Goal: Information Seeking & Learning: Find specific fact

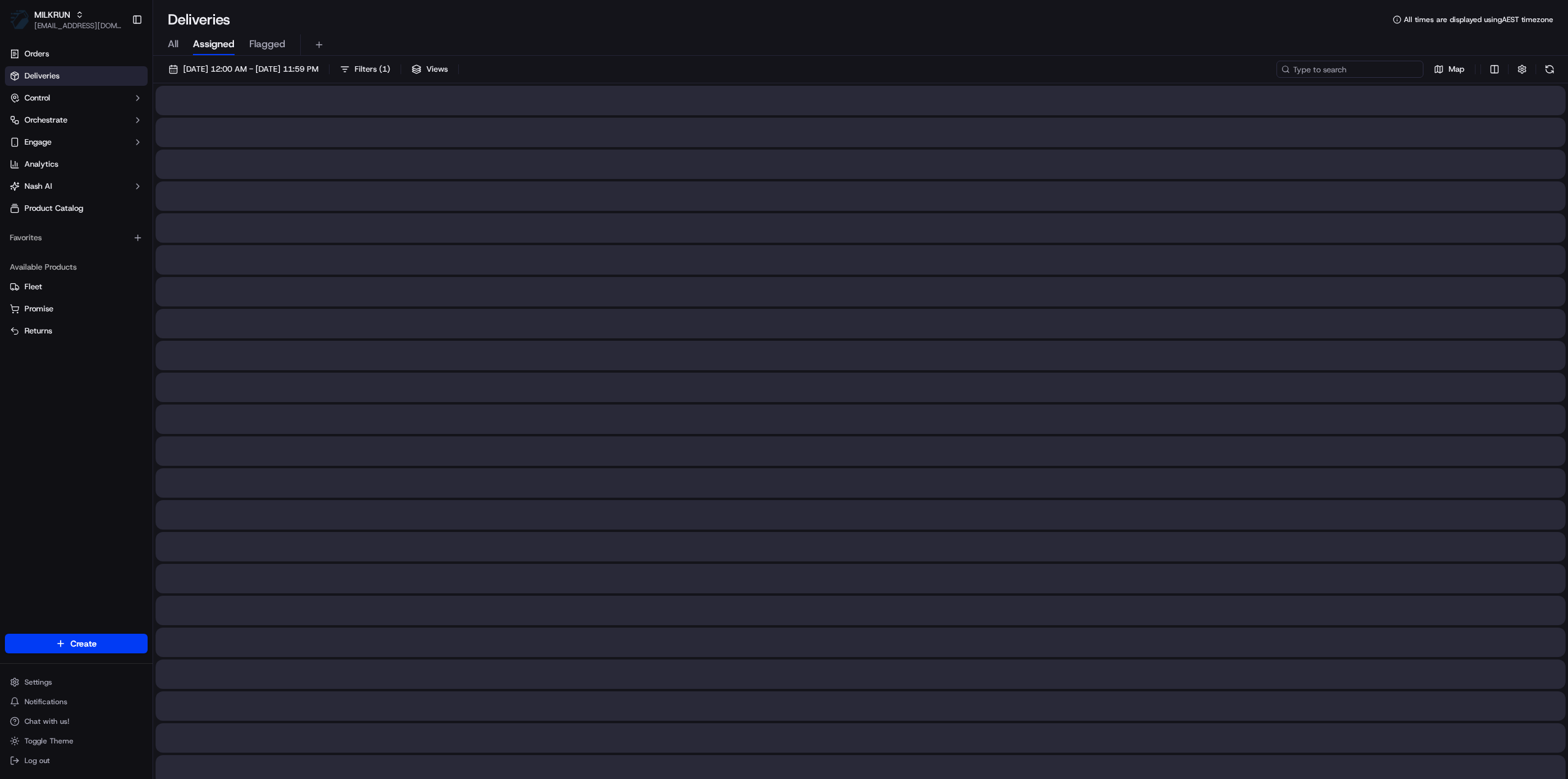
click at [1361, 69] on input at bounding box center [1349, 69] width 147 height 17
paste input "9b63bb3f-4c18-431c-af48-a0d81c0a4a42"
type input "9b63bb3f-4c18-431c-af48-a0d81c0a4a42"
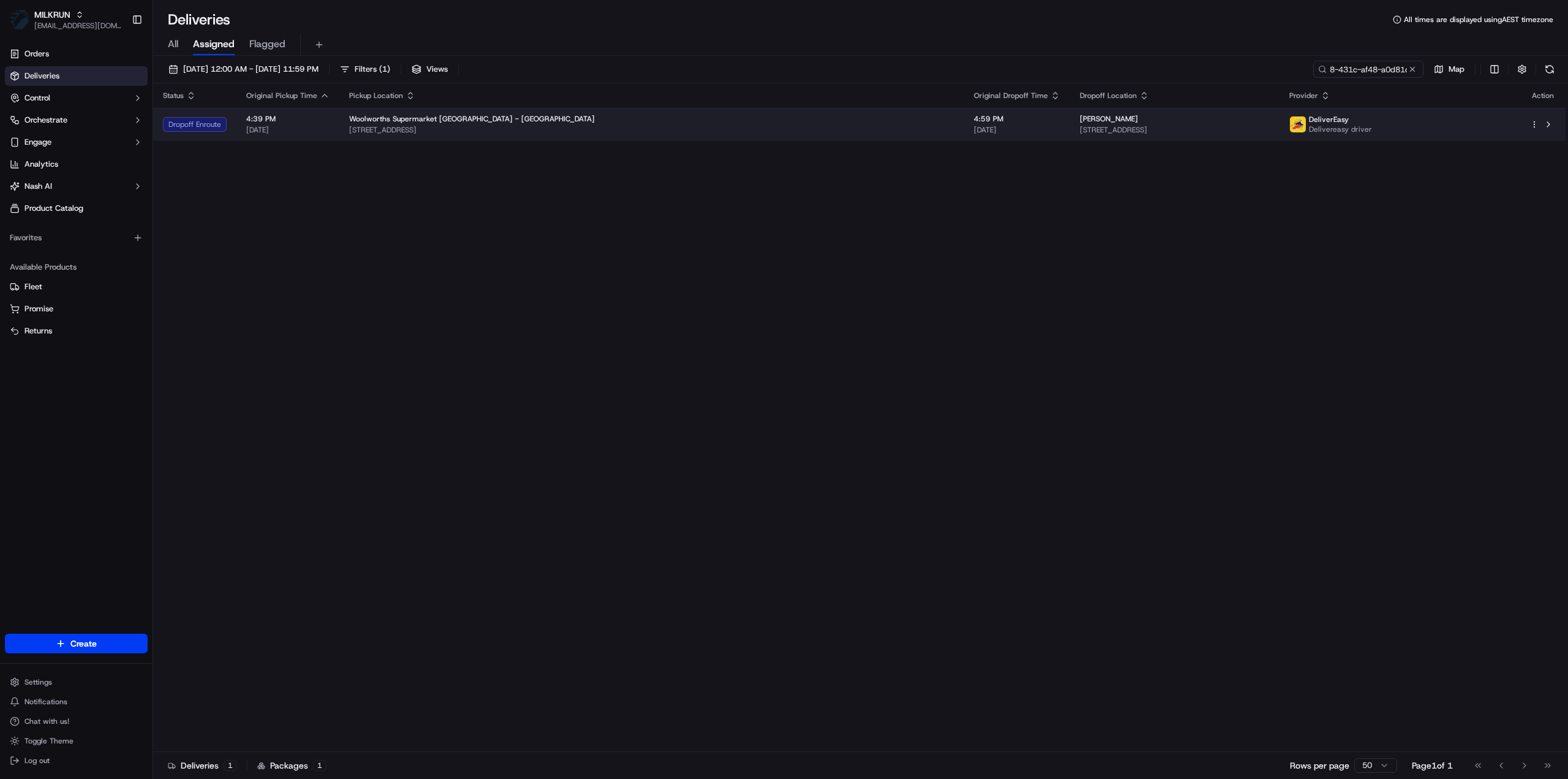
click at [1079, 123] on div "[PERSON_NAME]" at bounding box center [1174, 118] width 190 height 10
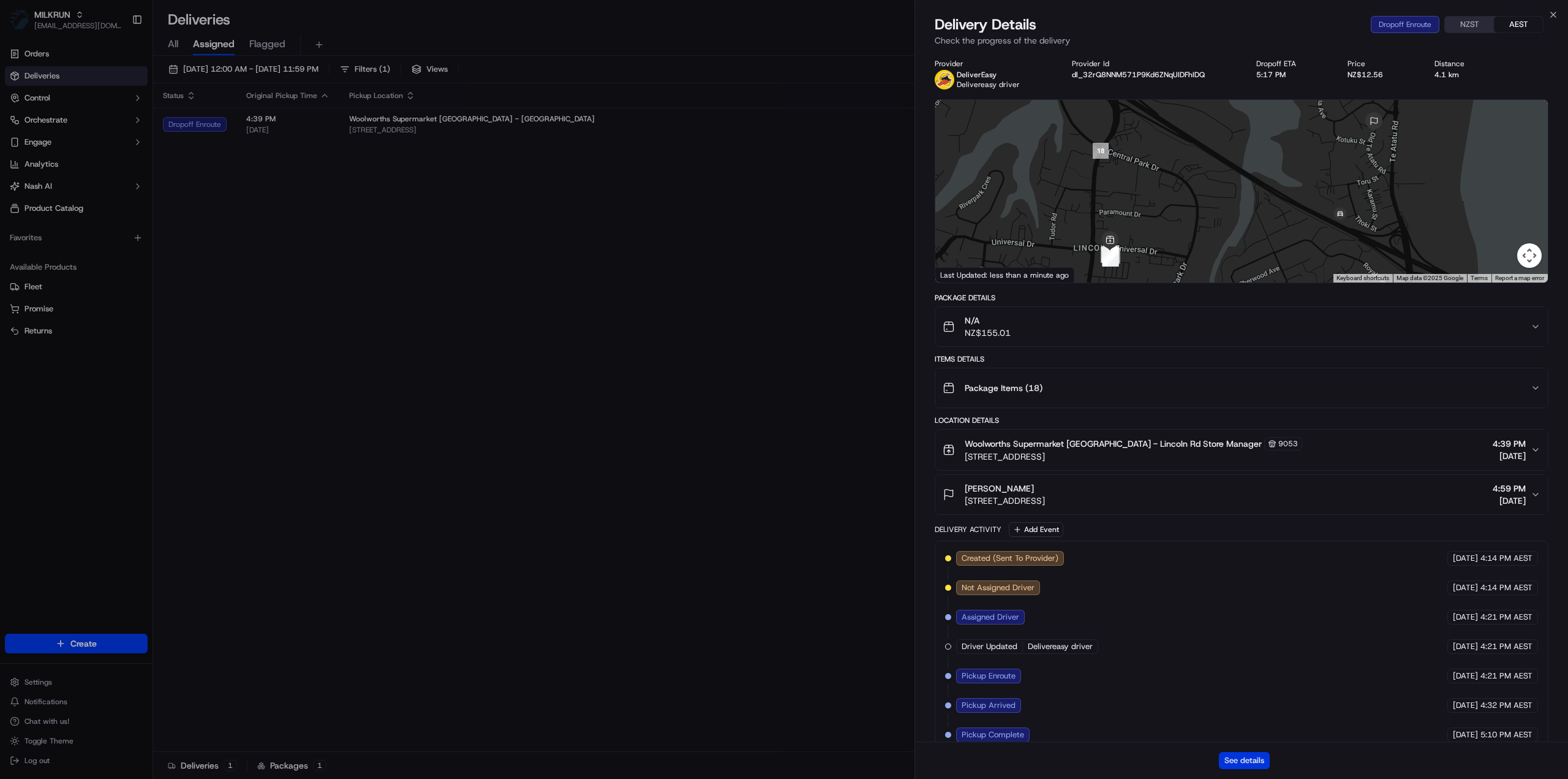
click at [1245, 762] on button "See details" at bounding box center [1244, 760] width 51 height 17
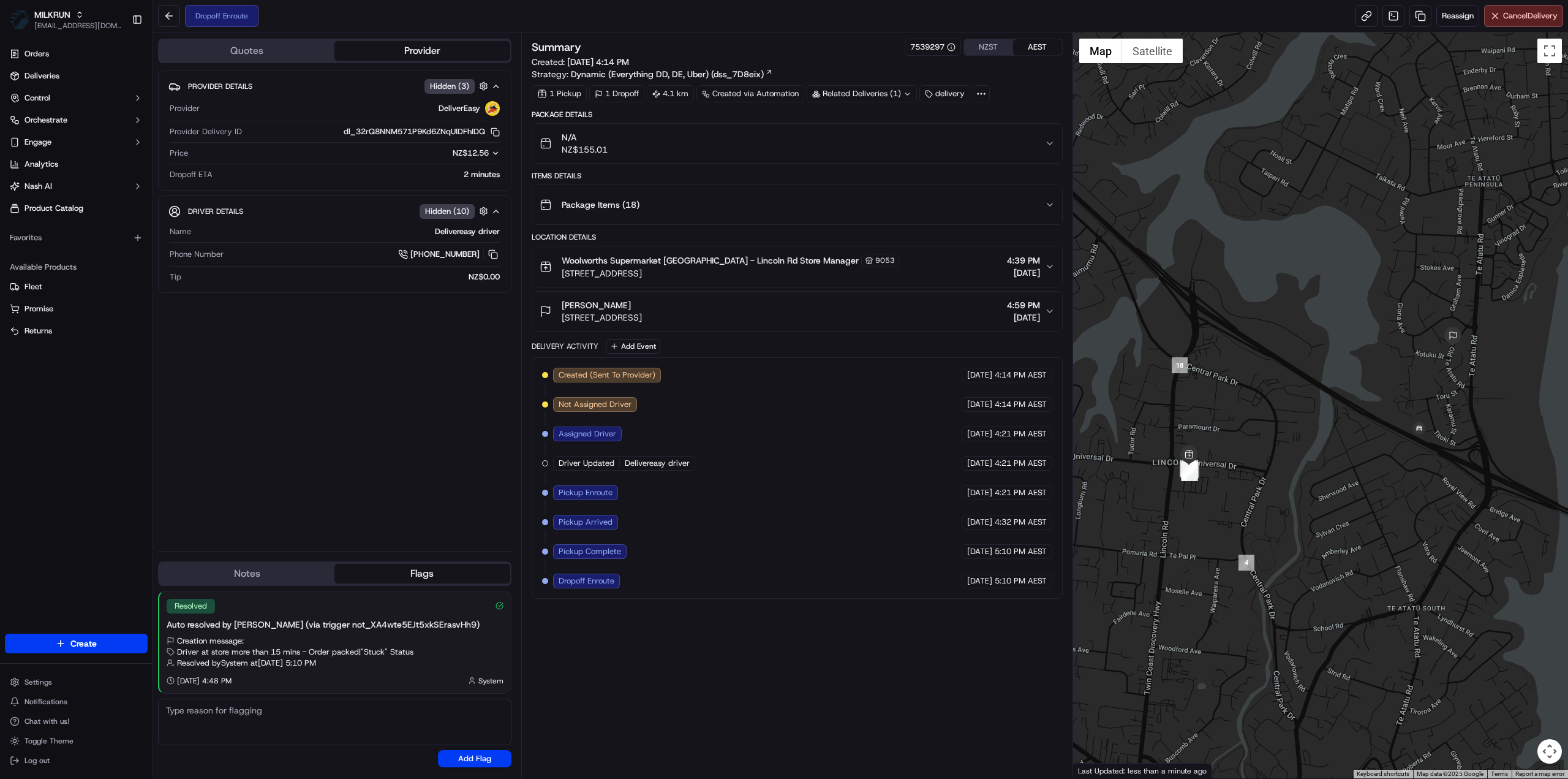
click at [888, 209] on div "Package Items ( 18 )" at bounding box center [792, 205] width 505 height 25
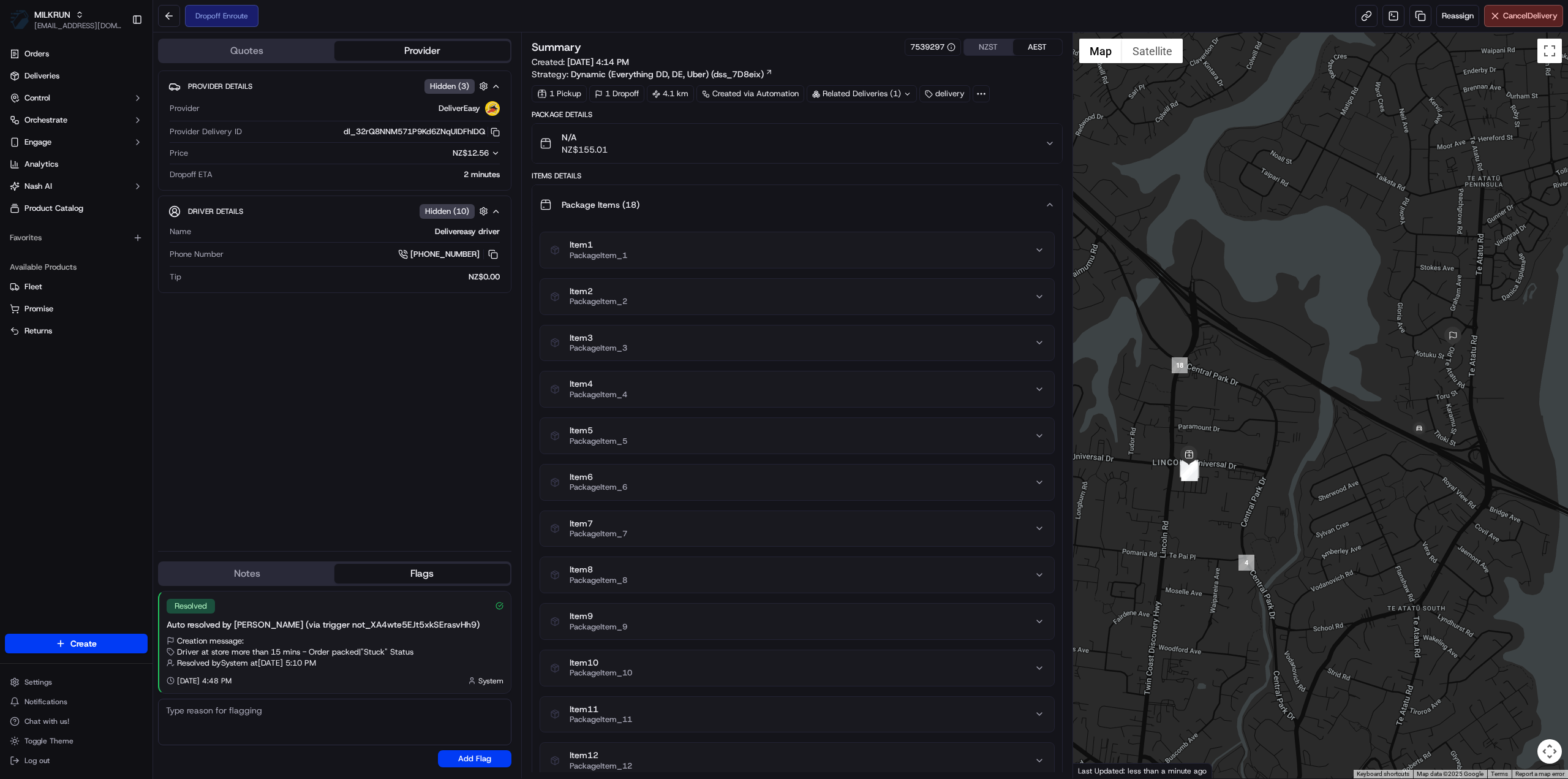
click at [750, 212] on div "Package Items ( 18 )" at bounding box center [792, 205] width 505 height 25
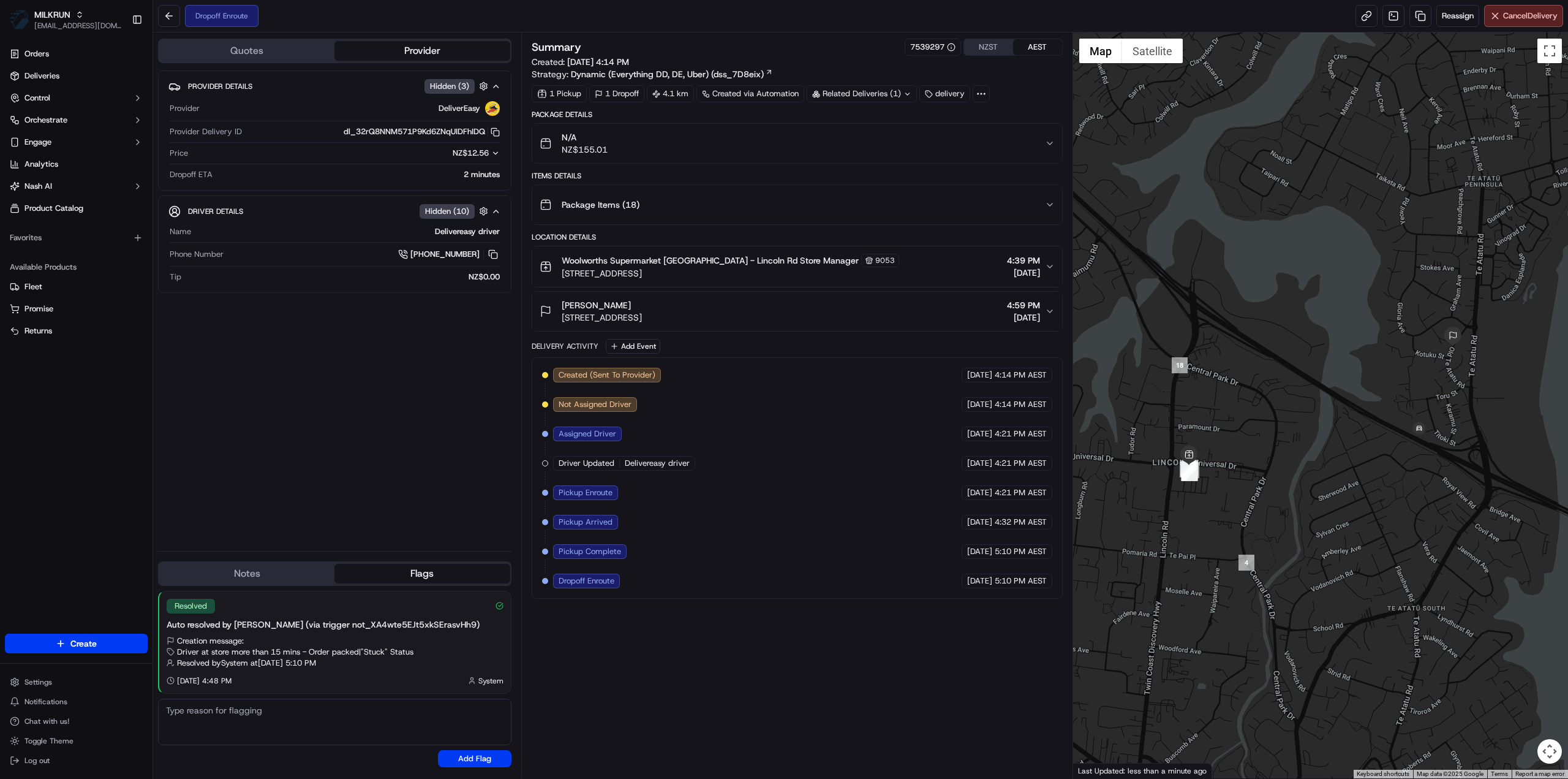
click at [808, 153] on div "N/A NZ$155.01" at bounding box center [792, 144] width 505 height 25
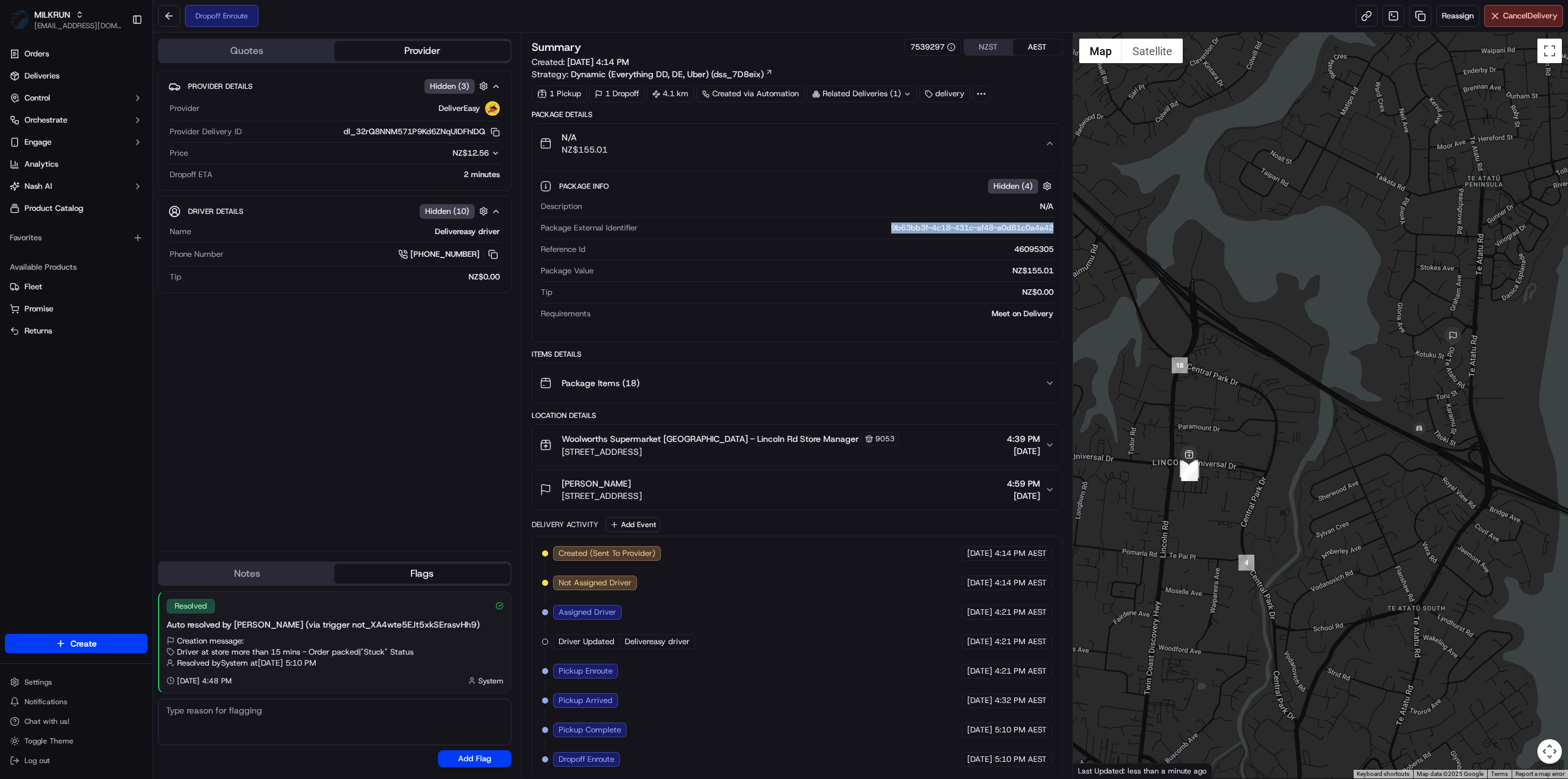
drag, startPoint x: 886, startPoint y: 223, endPoint x: 1055, endPoint y: 228, distance: 169.1
click at [1055, 228] on div "Description N/A Package External Identifier 9b63bb3f-4c18-431c-af48-a0d81c0a4a4…" at bounding box center [797, 259] width 515 height 128
copy div "9b63bb3f-4c18-431c-af48-a0d81c0a4a42"
